Goal: Entertainment & Leisure: Consume media (video, audio)

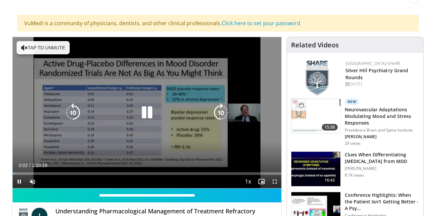
scroll to position [55, 0]
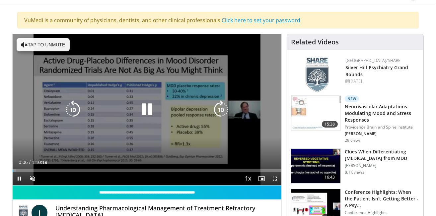
click at [28, 43] on button "Tap to unmute" at bounding box center [43, 44] width 53 height 13
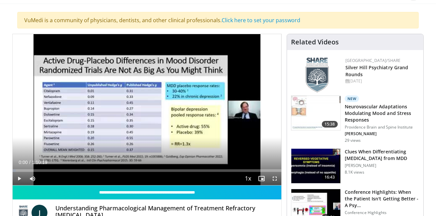
click at [276, 178] on span "Video Player" at bounding box center [274, 178] width 13 height 13
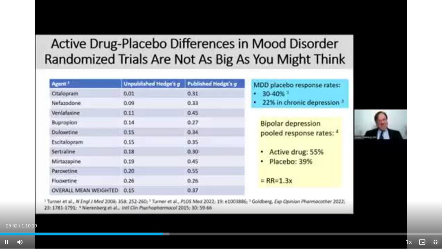
click at [435, 216] on span "Video Player" at bounding box center [435, 241] width 13 height 13
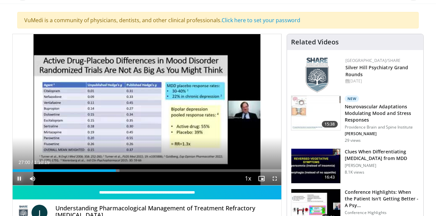
click at [19, 177] on span "Video Player" at bounding box center [19, 178] width 13 height 13
